Goal: Navigation & Orientation: Find specific page/section

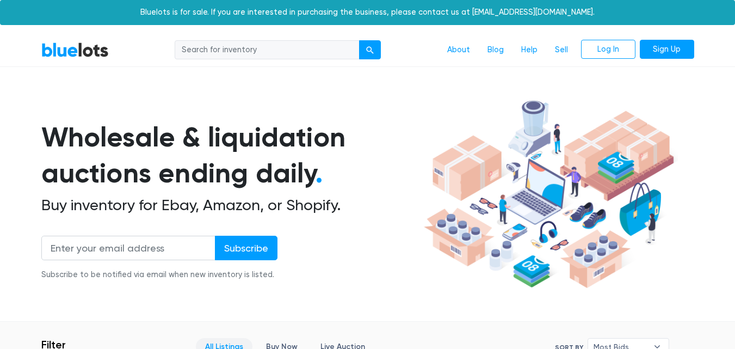
scroll to position [516, 0]
click at [464, 51] on link "About" at bounding box center [458, 50] width 40 height 21
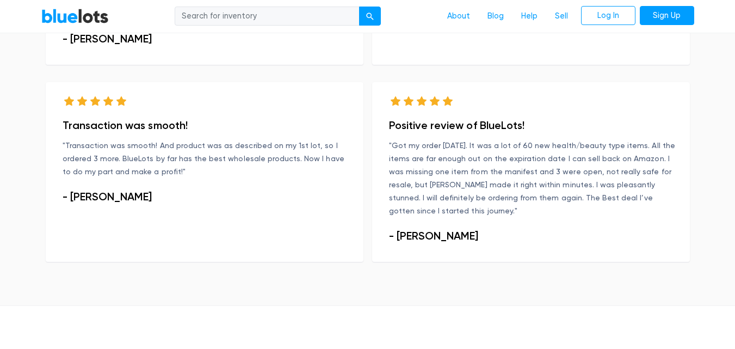
scroll to position [871, 0]
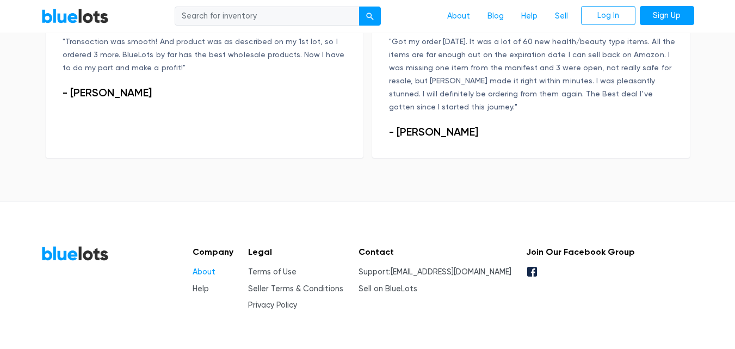
click at [205, 267] on link "About" at bounding box center [204, 271] width 23 height 9
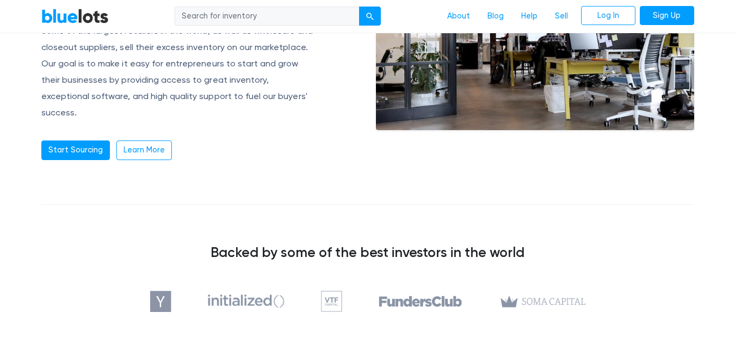
scroll to position [1, 0]
